Goal: Information Seeking & Learning: Learn about a topic

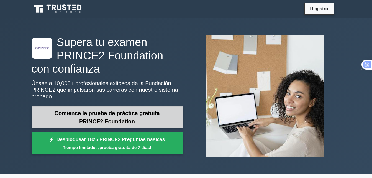
click at [133, 113] on link "Comience la prueba de práctica gratuita PRINCE2 Foundation" at bounding box center [107, 117] width 151 height 22
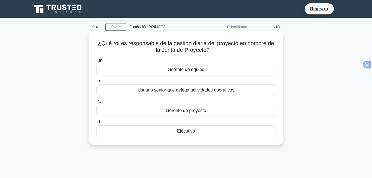
click at [192, 91] on div "Usuario senior que delega actividades operativas" at bounding box center [185, 90] width 179 height 12
click at [96, 83] on input "b. Usuario senior que delega actividades operativas" at bounding box center [96, 81] width 0 height 4
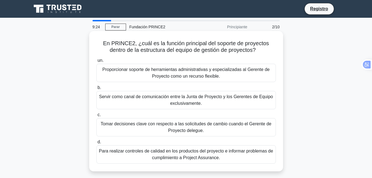
click at [189, 67] on div "Proporcionar soporte de herramientas administrativas y especializadas al Gerent…" at bounding box center [185, 73] width 179 height 18
click at [96, 62] on input "un. Proporcionar soporte de herramientas administrativas y especializadas al Ge…" at bounding box center [96, 61] width 0 height 4
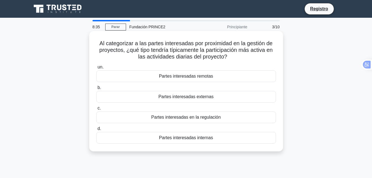
click at [217, 118] on div "Partes interesadas en la regulación" at bounding box center [185, 117] width 179 height 12
click at [96, 110] on input "c. Partes interesadas en la regulación" at bounding box center [96, 108] width 0 height 4
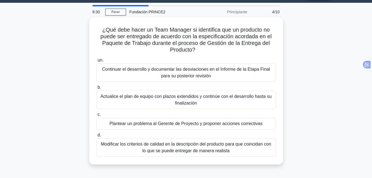
scroll to position [16, 0]
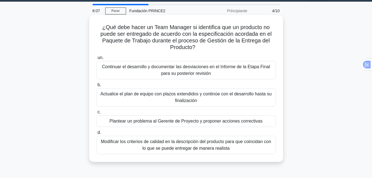
click at [213, 145] on div "Modificar los criterios de calidad en la descripción del producto para que coin…" at bounding box center [185, 145] width 179 height 18
click at [96, 134] on input "d. Modificar los criterios de calidad en la descripción del producto para que c…" at bounding box center [96, 133] width 0 height 4
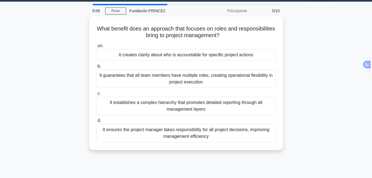
scroll to position [0, 0]
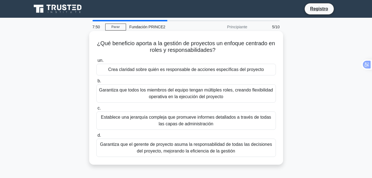
click at [216, 93] on div "Garantiza que todos los miembros del equipo tengan múltiples roles, creando fle…" at bounding box center [185, 93] width 179 height 18
click at [96, 83] on input "b. Garantiza que todos los miembros del equipo tengan múltiples roles, creando …" at bounding box center [96, 81] width 0 height 4
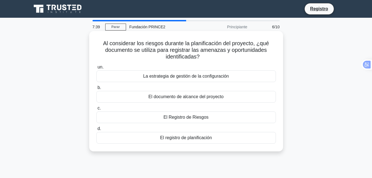
click at [195, 117] on div "El Registro de Riesgos" at bounding box center [185, 117] width 179 height 12
click at [96, 110] on input "c. El Registro de Riesgos" at bounding box center [96, 108] width 0 height 4
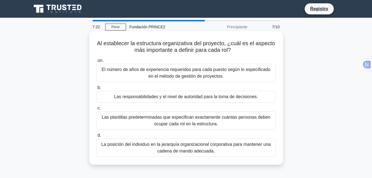
click at [204, 93] on div "Las responsabilidades y el nivel de autoridad para la toma de decisiones." at bounding box center [185, 97] width 179 height 12
click at [96, 89] on input "b. Las responsabilidades y el nivel de autoridad para la toma de decisiones." at bounding box center [96, 88] width 0 height 4
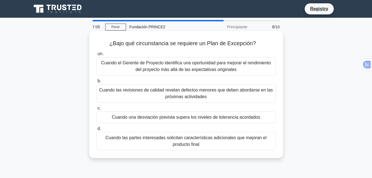
click at [200, 91] on div "Cuando las revisiones de calidad revelan defectos menores que deben abordarse e…" at bounding box center [185, 93] width 179 height 18
click at [96, 83] on input "b. Cuando las revisiones de calidad revelan defectos menores que deben abordars…" at bounding box center [96, 81] width 0 height 4
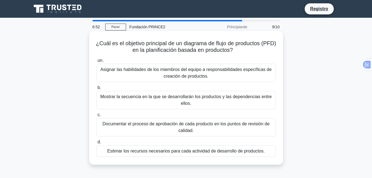
click at [188, 152] on div "Estimar los recursos necesarios para cada actividad de desarrollo de productos." at bounding box center [185, 151] width 179 height 12
click at [96, 144] on input "d. Estimar los recursos necesarios para cada actividad de desarrollo de product…" at bounding box center [96, 142] width 0 height 4
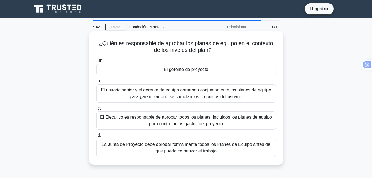
click at [183, 145] on div "La Junta de Proyecto debe aprobar formalmente todos los Planes de Equipo antes …" at bounding box center [185, 147] width 179 height 18
click at [96, 137] on input "d. La Junta de Proyecto debe aprobar formalmente todos los Planes de Equipo ant…" at bounding box center [96, 136] width 0 height 4
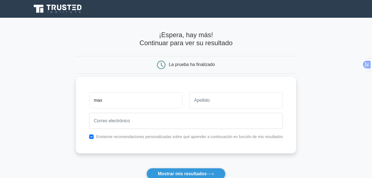
type input "Max"
click at [204, 95] on input "text" at bounding box center [236, 100] width 94 height 16
type input "[PERSON_NAME]"
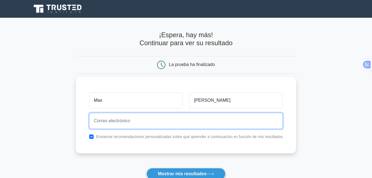
click at [201, 126] on input "email" at bounding box center [186, 121] width 194 height 16
type input "[EMAIL_ADDRESS][DOMAIN_NAME]"
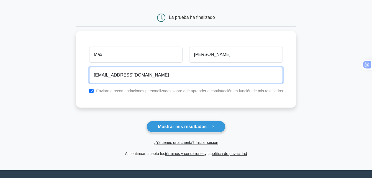
scroll to position [48, 0]
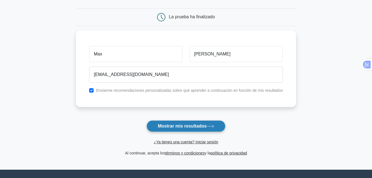
click at [187, 125] on font "Mostrar mis resultados" at bounding box center [182, 126] width 49 height 5
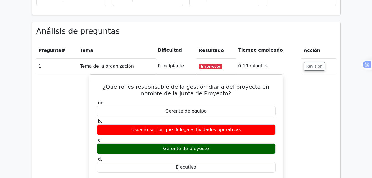
scroll to position [416, 0]
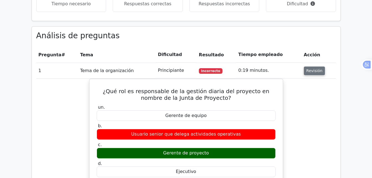
click at [315, 66] on button "Revisión" at bounding box center [314, 70] width 21 height 9
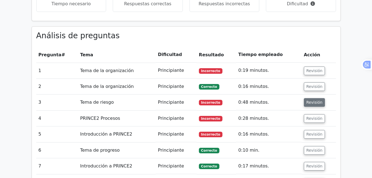
click at [315, 98] on button "Revisión" at bounding box center [314, 102] width 21 height 9
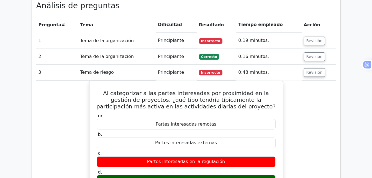
scroll to position [455, 0]
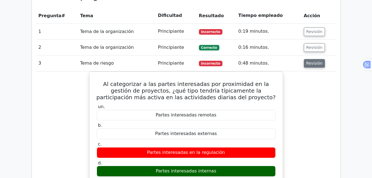
click at [309, 59] on button "Revisión" at bounding box center [314, 63] width 21 height 9
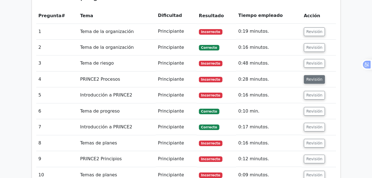
click at [310, 75] on button "Revisión" at bounding box center [314, 79] width 21 height 9
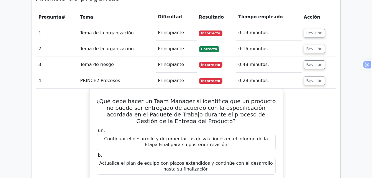
drag, startPoint x: 372, startPoint y: 75, endPoint x: 372, endPoint y: 78, distance: 3.3
click at [372, 78] on main ".st0{fill-rule:evenodd;clip-rule:evenodd;fill:#000041;} .st1{fill-rule:evenodd;…" at bounding box center [186, 143] width 372 height 1161
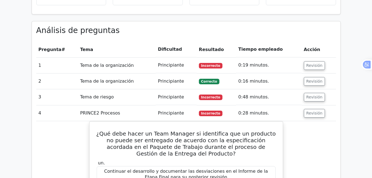
scroll to position [412, 0]
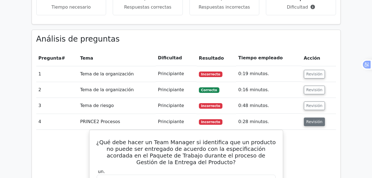
click at [315, 117] on button "Revisión" at bounding box center [314, 121] width 21 height 9
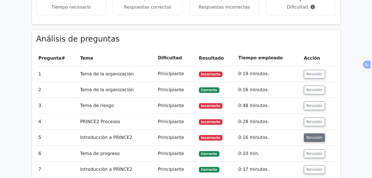
click at [311, 133] on button "Revisión" at bounding box center [314, 137] width 21 height 9
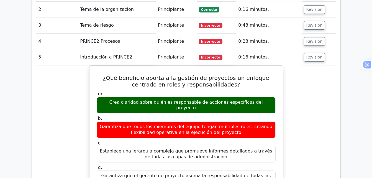
scroll to position [507, 0]
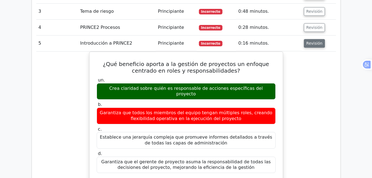
click at [312, 39] on button "Revisión" at bounding box center [314, 43] width 21 height 9
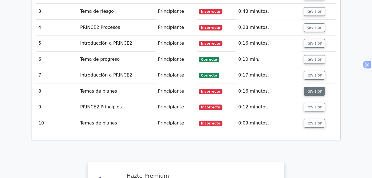
click at [310, 87] on button "Revisión" at bounding box center [314, 91] width 21 height 9
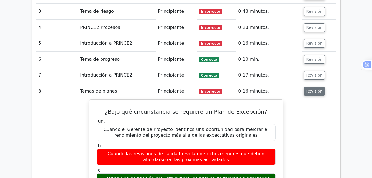
click at [310, 87] on button "Revisión" at bounding box center [314, 91] width 21 height 9
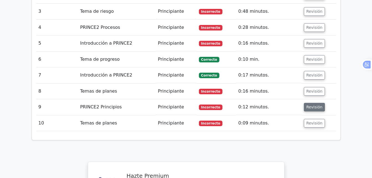
click at [314, 103] on button "Revisión" at bounding box center [314, 107] width 21 height 9
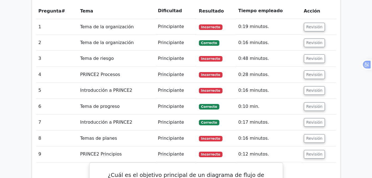
scroll to position [505, 0]
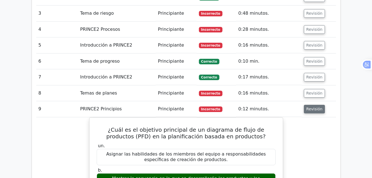
click at [315, 105] on button "Revisión" at bounding box center [314, 109] width 21 height 9
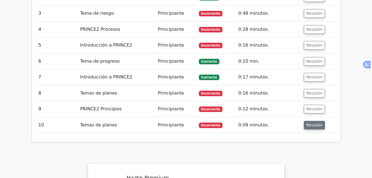
click at [307, 121] on button "Revisión" at bounding box center [314, 125] width 21 height 9
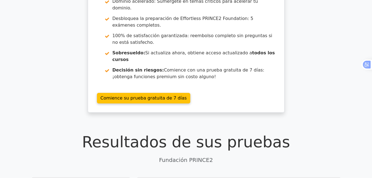
scroll to position [0, 0]
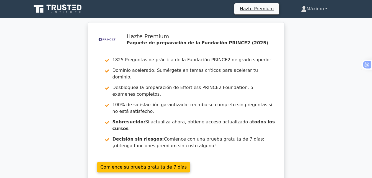
click at [327, 9] on link "Máximo" at bounding box center [314, 8] width 53 height 11
